Goal: Download file/media

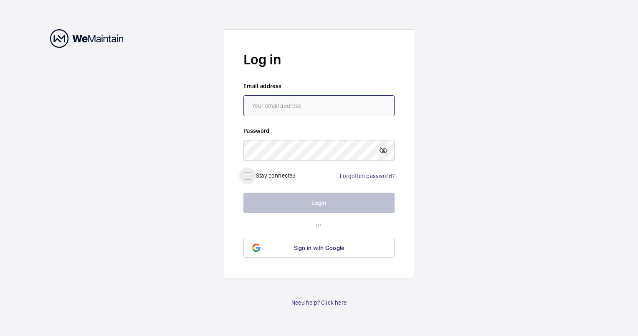
type input "[EMAIL_ADDRESS][DOMAIN_NAME]"
click at [250, 176] on input "checkbox" at bounding box center [247, 175] width 17 height 17
checkbox input "true"
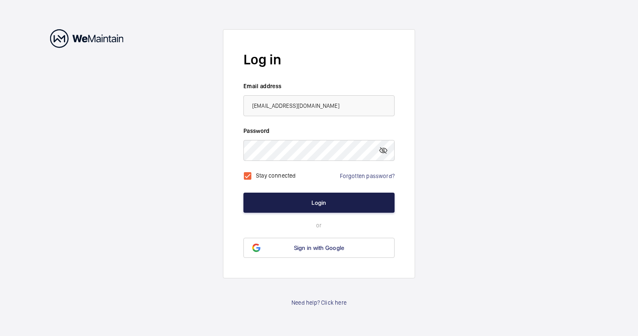
click at [307, 199] on button "Login" at bounding box center [318, 203] width 151 height 20
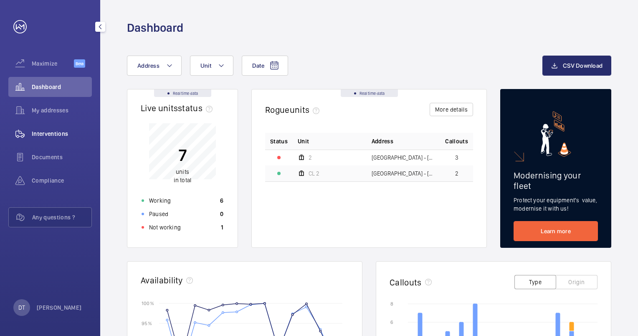
click at [59, 132] on span "Interventions" at bounding box center [62, 133] width 60 height 8
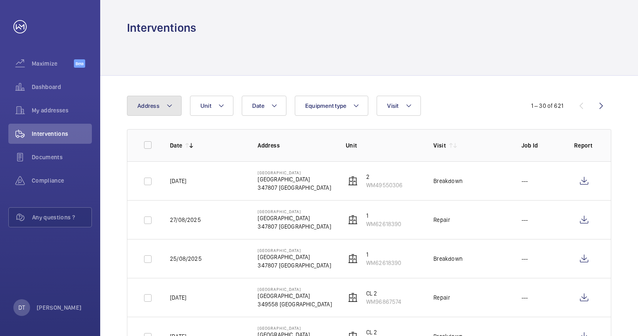
click at [171, 104] on mat-icon at bounding box center [169, 106] width 7 height 10
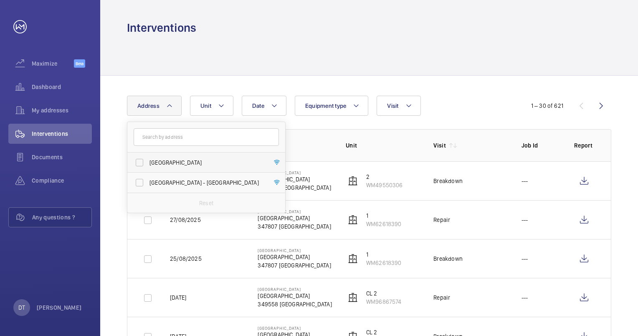
click at [140, 161] on label "[GEOGRAPHIC_DATA]" at bounding box center [199, 162] width 145 height 20
click at [140, 161] on input "[GEOGRAPHIC_DATA]" at bounding box center [139, 162] width 17 height 17
checkbox input "true"
click at [278, 104] on mat-icon at bounding box center [279, 106] width 7 height 10
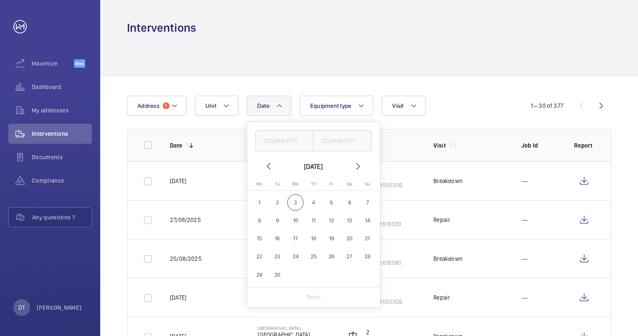
click at [269, 166] on mat-icon at bounding box center [269, 166] width 10 height 10
click at [332, 200] on span "1" at bounding box center [331, 202] width 16 height 16
type input "01/08/2025"
click at [350, 145] on input "text" at bounding box center [342, 140] width 58 height 21
click at [367, 275] on span "31" at bounding box center [368, 274] width 16 height 16
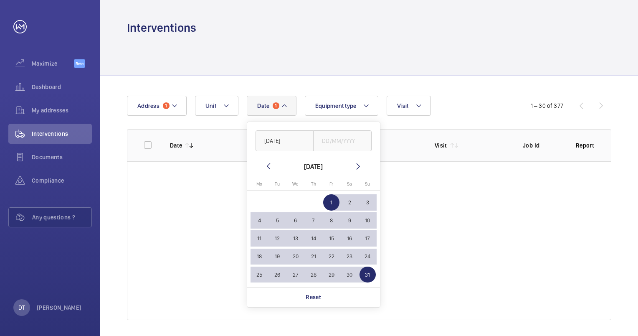
type input "31/08/2025"
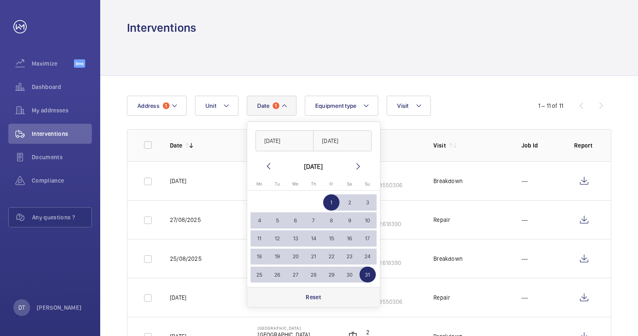
click at [318, 295] on p "Reset" at bounding box center [313, 297] width 15 height 8
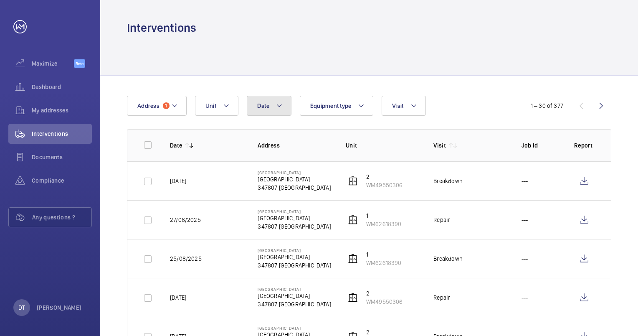
click at [279, 109] on mat-icon at bounding box center [279, 106] width 7 height 10
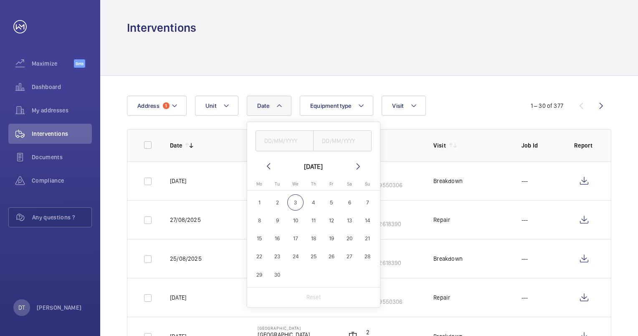
click at [270, 162] on mat-icon at bounding box center [269, 166] width 10 height 10
click at [330, 197] on span "1" at bounding box center [331, 202] width 16 height 16
type input "01/08/2025"
click at [357, 168] on mat-icon at bounding box center [358, 166] width 10 height 10
click at [266, 167] on mat-icon at bounding box center [269, 166] width 10 height 10
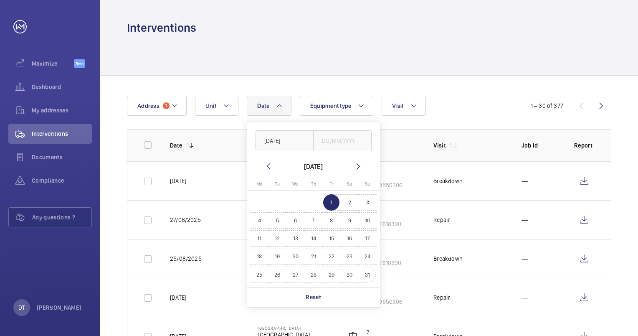
click at [365, 274] on span "31" at bounding box center [368, 274] width 16 height 16
type input "31/08/2025"
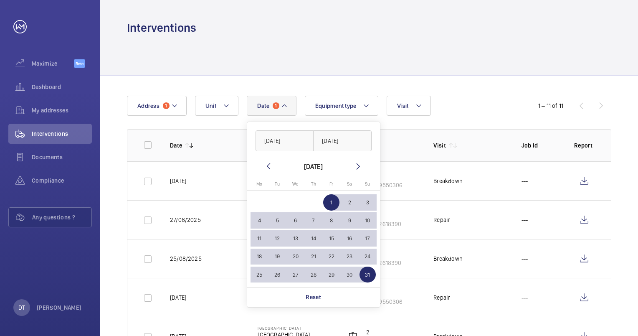
click at [544, 256] on td "---" at bounding box center [534, 258] width 53 height 39
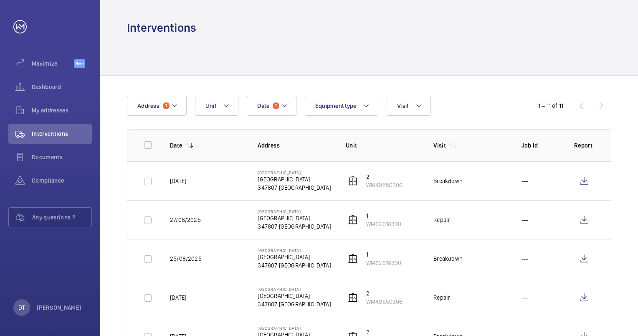
click at [631, 328] on div "Date 1 Address 1 Unit Equipment type Visit 1 – 11 of 11 Date Address Unit Visit…" at bounding box center [369, 342] width 538 height 533
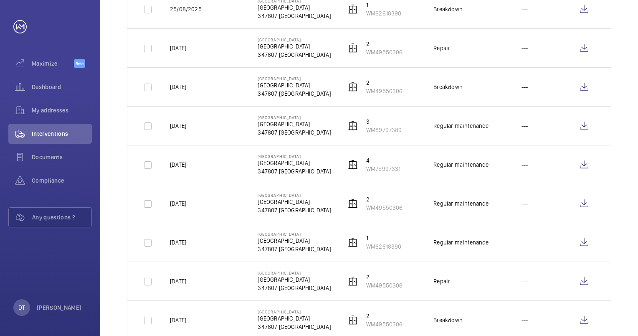
scroll to position [272, 0]
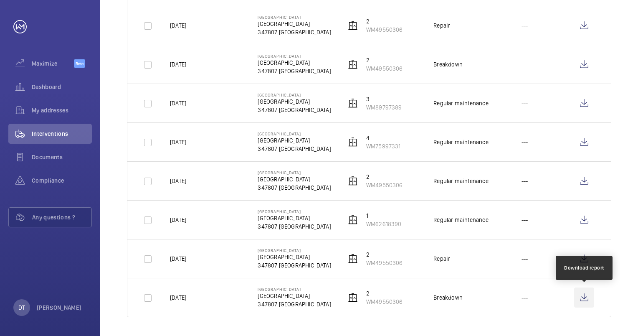
click at [586, 297] on wm-front-icon-button at bounding box center [584, 297] width 20 height 20
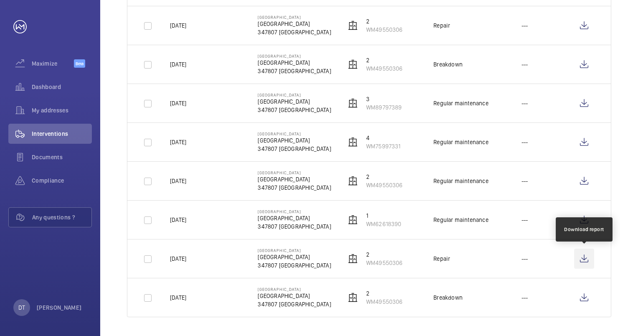
click at [581, 259] on wm-front-icon-button at bounding box center [584, 258] width 20 height 20
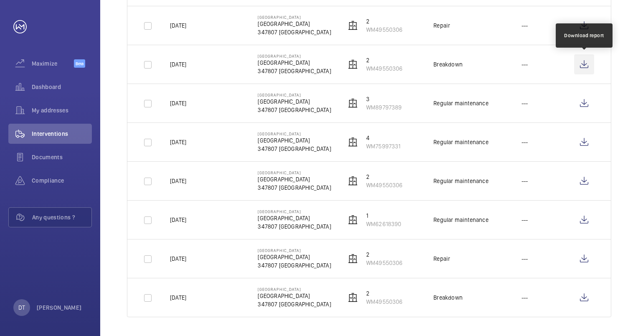
click at [584, 66] on wm-front-icon-button at bounding box center [584, 64] width 20 height 20
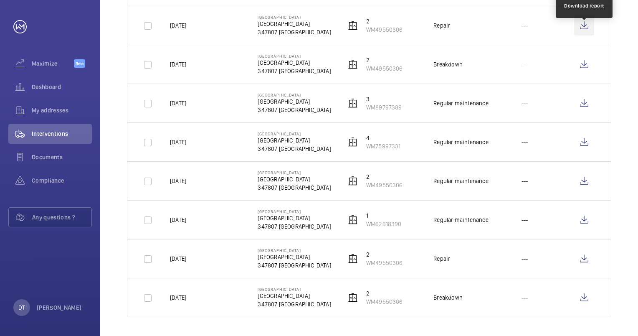
click at [583, 24] on wm-front-icon-button at bounding box center [584, 25] width 20 height 20
click at [636, 26] on div "Date 1 Address 1 Unit Equipment type Visit 1 – 11 of 11 Date Address Unit Visit…" at bounding box center [369, 70] width 538 height 533
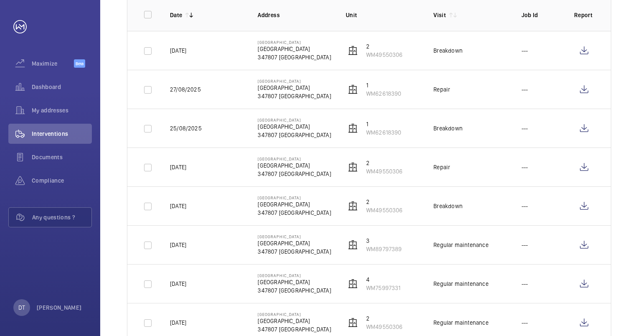
scroll to position [130, 0]
click at [586, 127] on wm-front-icon-button at bounding box center [584, 128] width 20 height 20
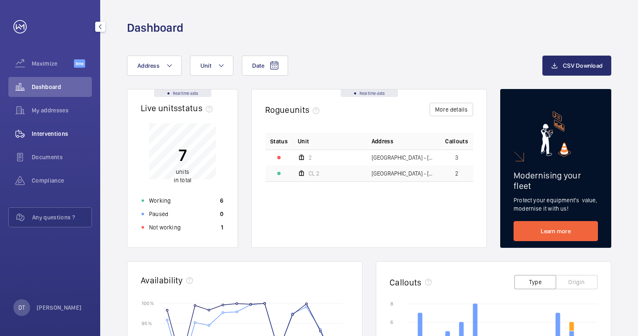
click at [63, 130] on span "Interventions" at bounding box center [62, 133] width 60 height 8
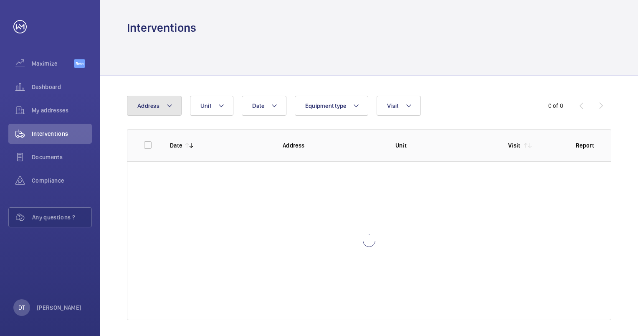
click at [167, 102] on mat-icon at bounding box center [169, 106] width 7 height 10
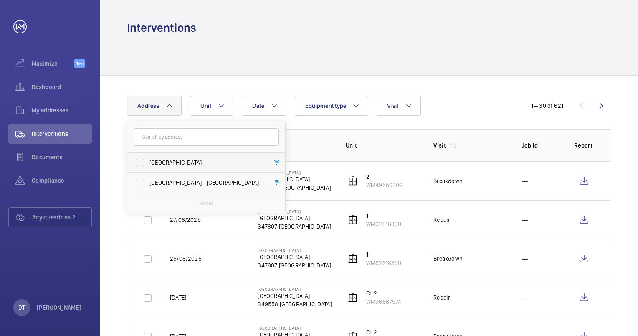
click at [141, 161] on label "[GEOGRAPHIC_DATA]" at bounding box center [199, 162] width 145 height 20
click at [141, 161] on input "[GEOGRAPHIC_DATA]" at bounding box center [139, 162] width 17 height 17
checkbox input "true"
click at [279, 106] on mat-icon at bounding box center [279, 106] width 7 height 10
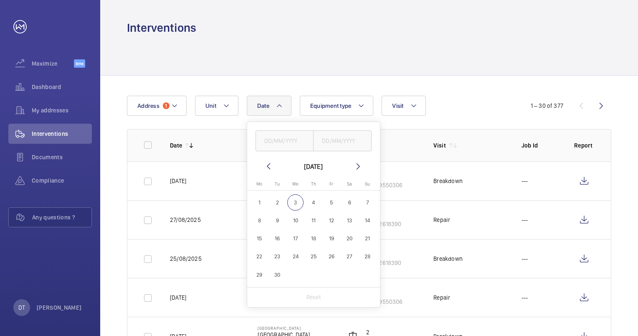
click at [267, 165] on mat-icon at bounding box center [269, 166] width 10 height 10
click at [358, 168] on mat-icon at bounding box center [358, 166] width 10 height 10
click at [583, 181] on wm-front-icon-button at bounding box center [584, 181] width 20 height 20
